Goal: Task Accomplishment & Management: Manage account settings

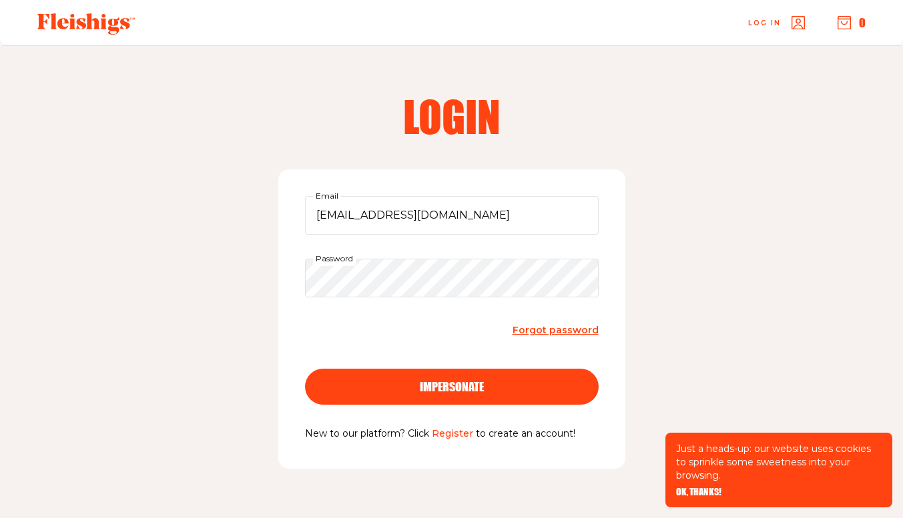
click at [531, 376] on button "impersonate" at bounding box center [452, 387] width 294 height 36
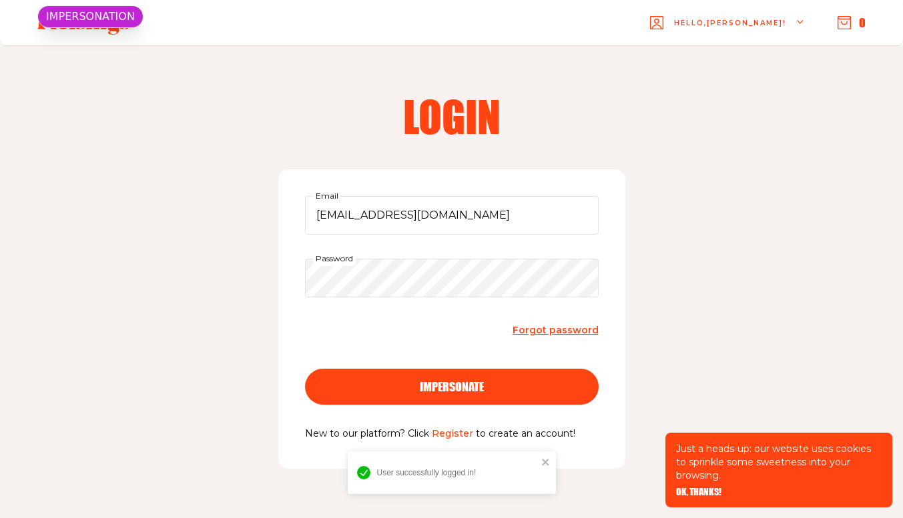
click at [696, 488] on span "OK, THANKS!" at bounding box center [698, 482] width 45 height 9
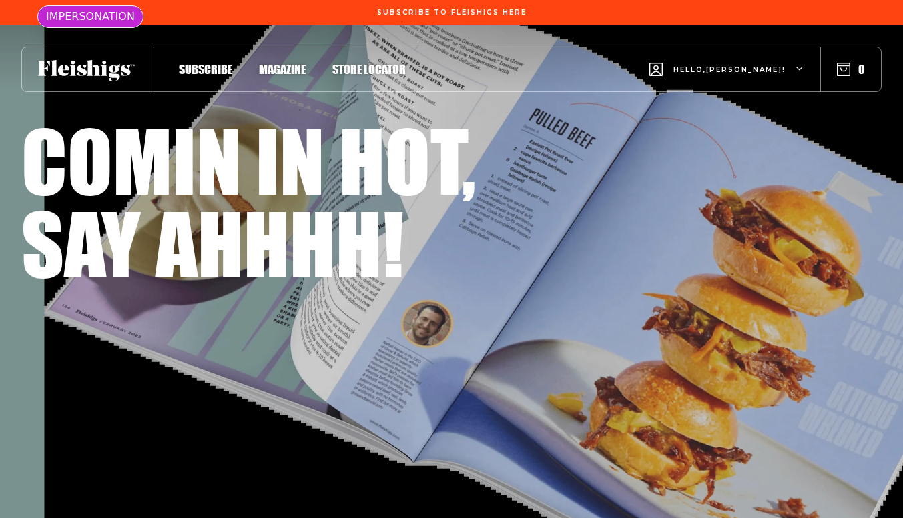
click at [755, 72] on span "Hello, [PERSON_NAME] !" at bounding box center [729, 80] width 112 height 31
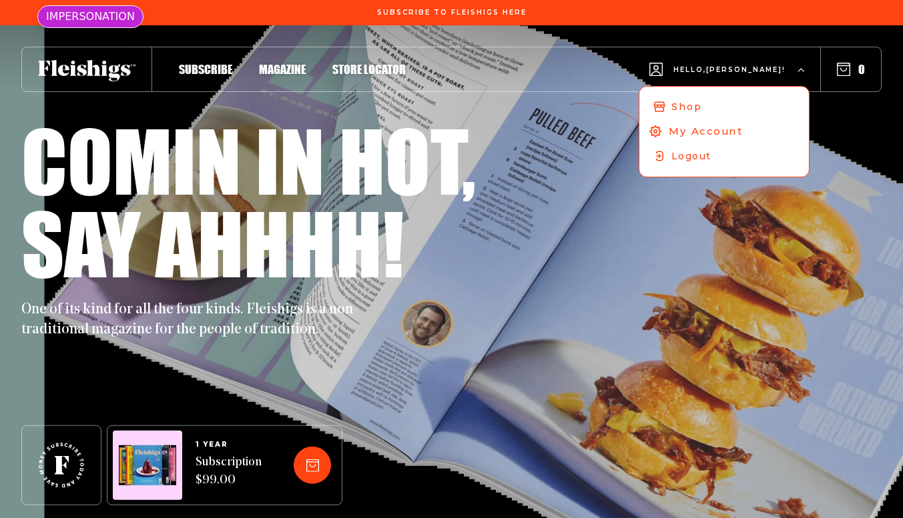
click at [743, 129] on span "My Account" at bounding box center [705, 131] width 74 height 15
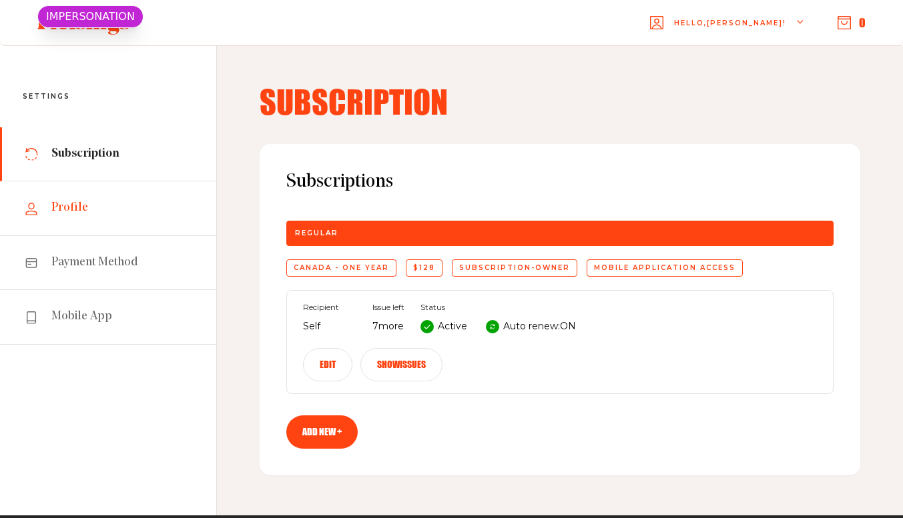
click at [135, 217] on link "Profile" at bounding box center [108, 208] width 216 height 54
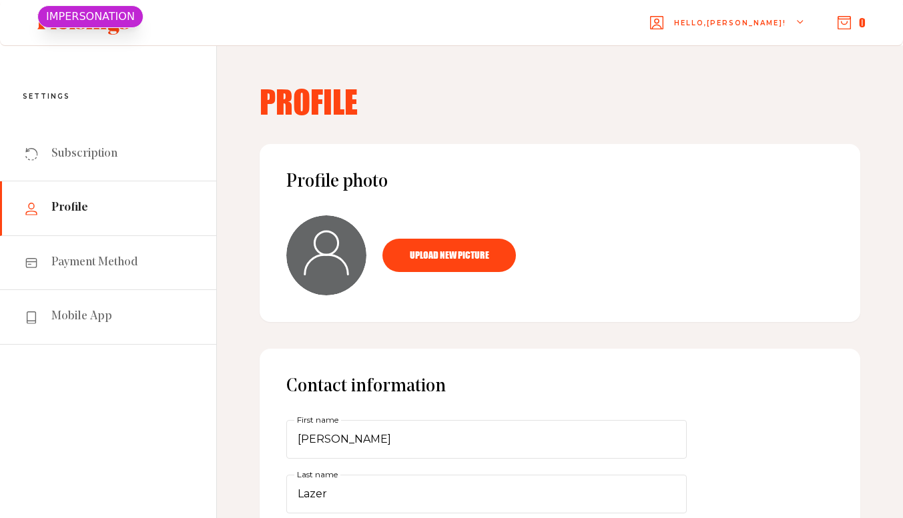
scroll to position [454, 0]
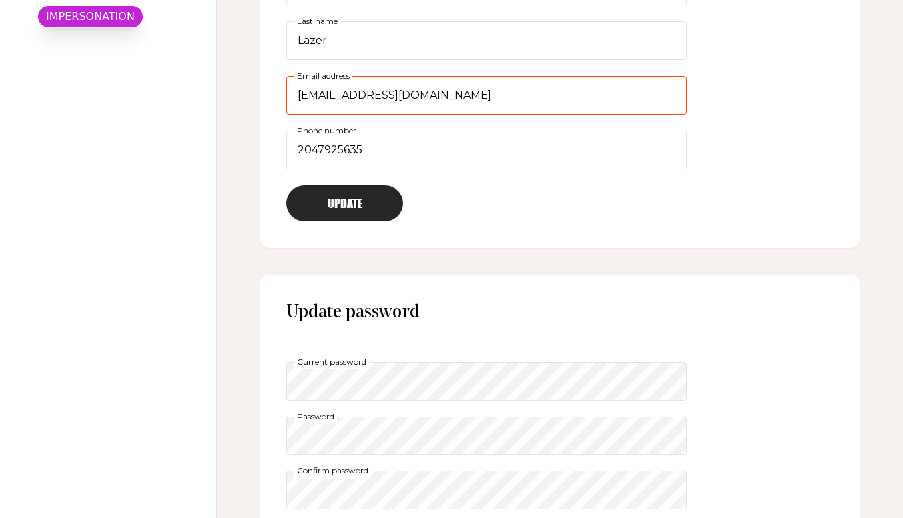
click at [509, 100] on input "jlazer@lazergrant.ca" at bounding box center [486, 95] width 400 height 39
type input "j"
paste input "jlazer@jlazer.ca"
type input "jlazer@jlazer.ca"
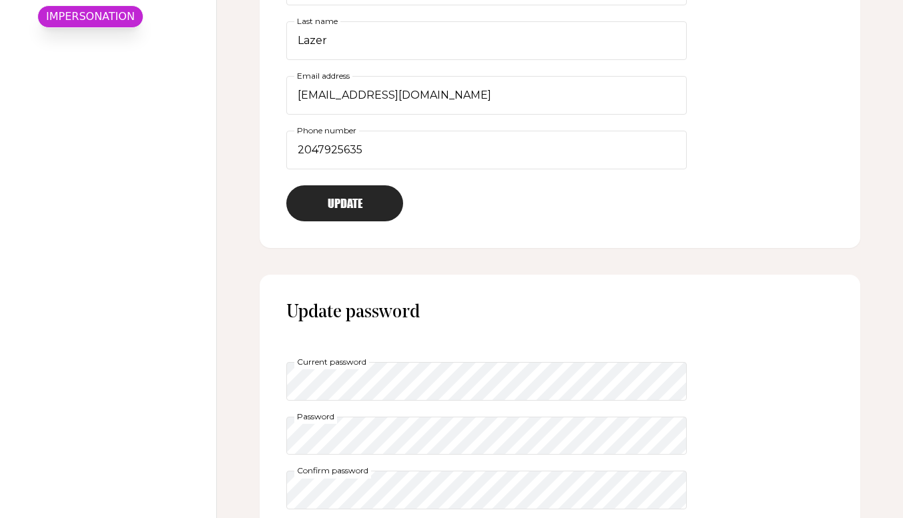
click at [369, 206] on button "Update" at bounding box center [344, 203] width 117 height 36
